Goal: Task Accomplishment & Management: Use online tool/utility

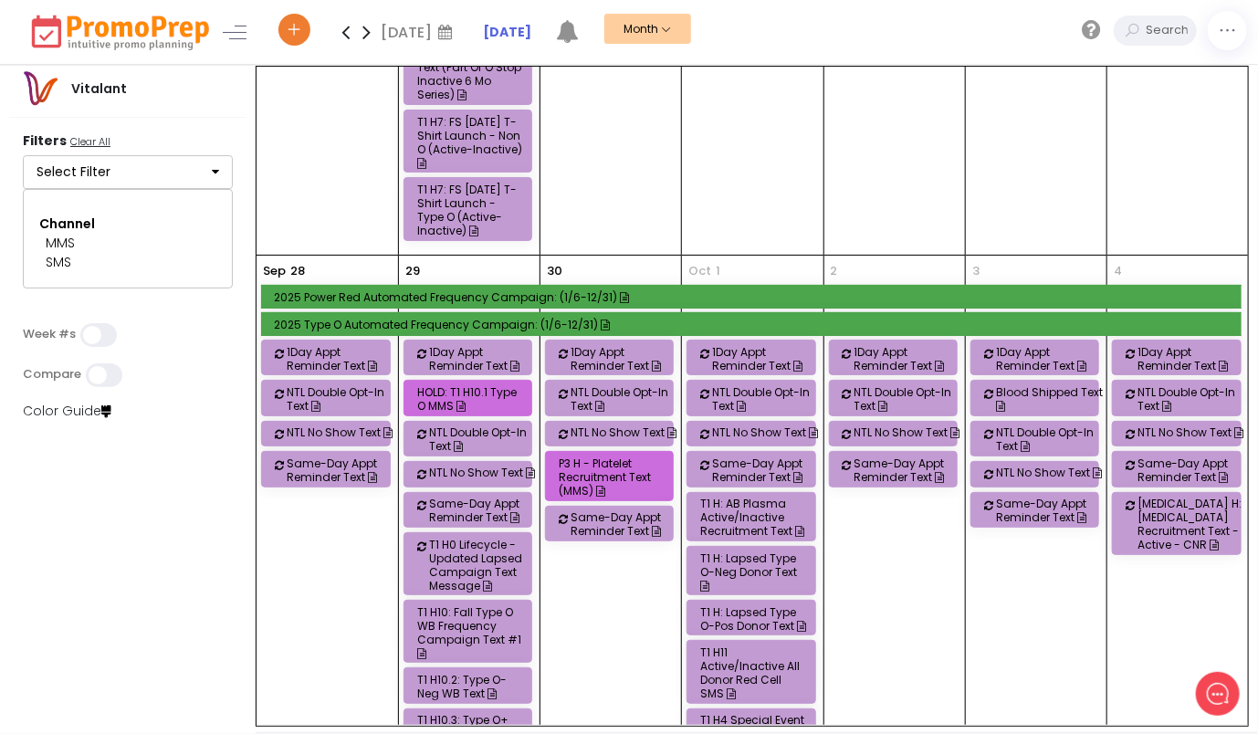
scroll to position [2008, 0]
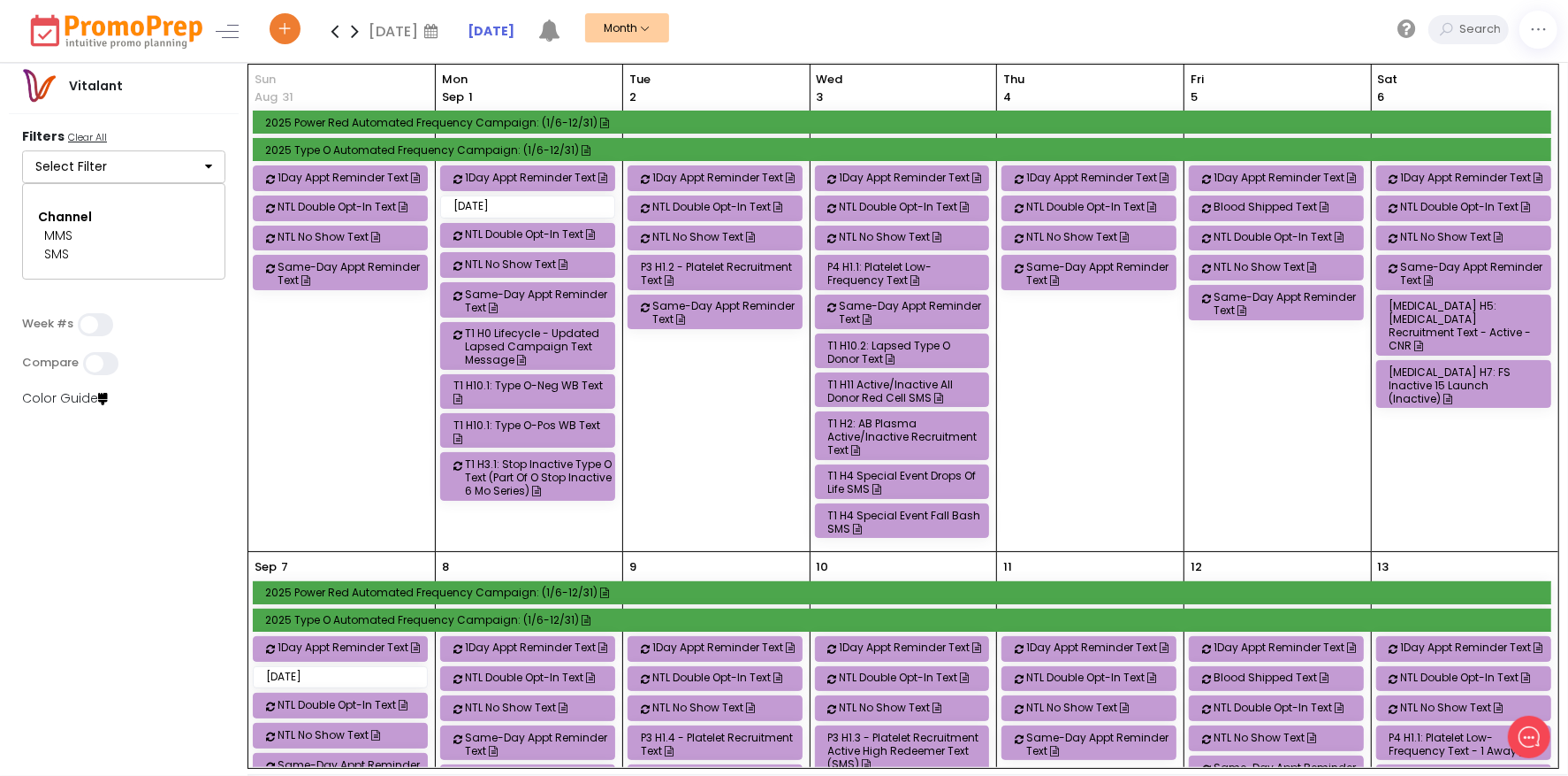
click at [120, 166] on button "Select Filter" at bounding box center [124, 167] width 203 height 34
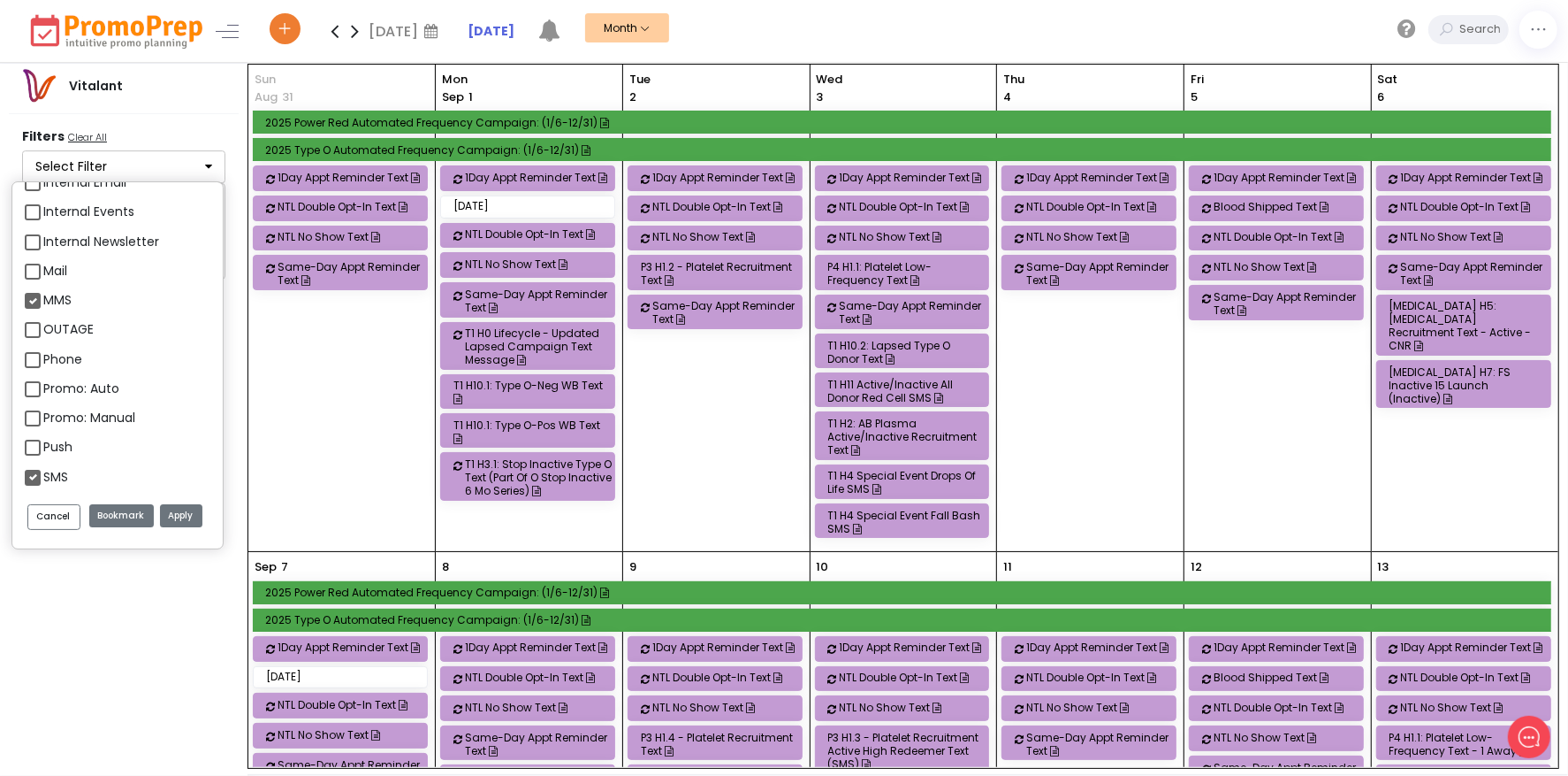
scroll to position [2033, 0]
click at [44, 417] on label "Push" at bounding box center [58, 415] width 29 height 18
click at [44, 414] on input "Push" at bounding box center [49, 408] width 12 height 12
checkbox input "true"
click at [175, 516] on button "Apply" at bounding box center [181, 515] width 43 height 24
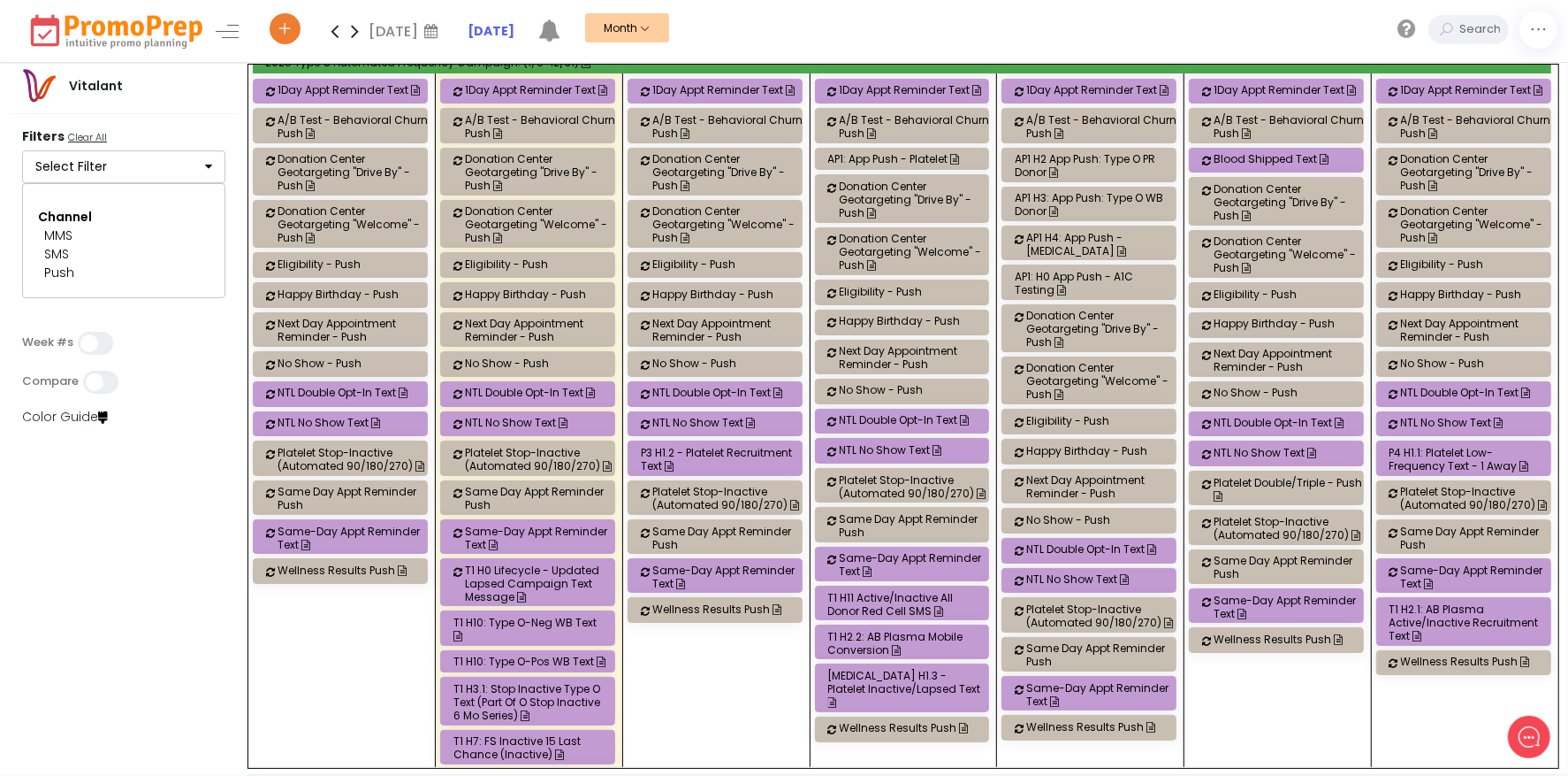
scroll to position [1769, 0]
